Goal: Information Seeking & Learning: Learn about a topic

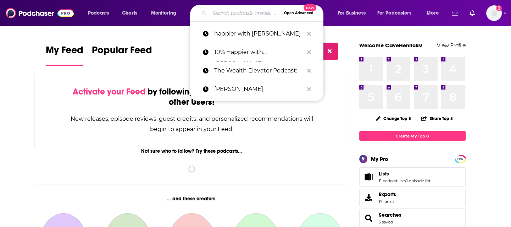
click at [222, 12] on input "Search podcasts, credits, & more..." at bounding box center [245, 12] width 71 height 11
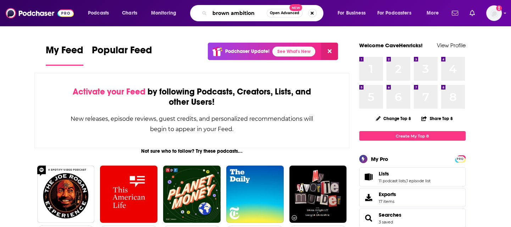
type input "brown ambition"
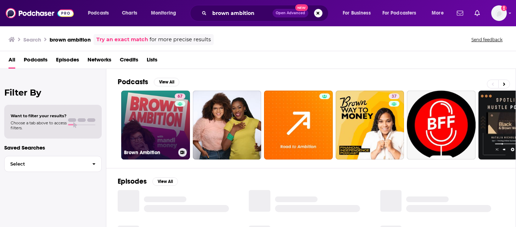
click at [147, 141] on link "67 Brown Ambition" at bounding box center [155, 124] width 69 height 69
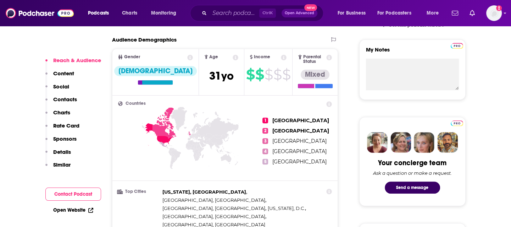
scroll to position [177, 0]
